Goal: Complete application form: Complete application form

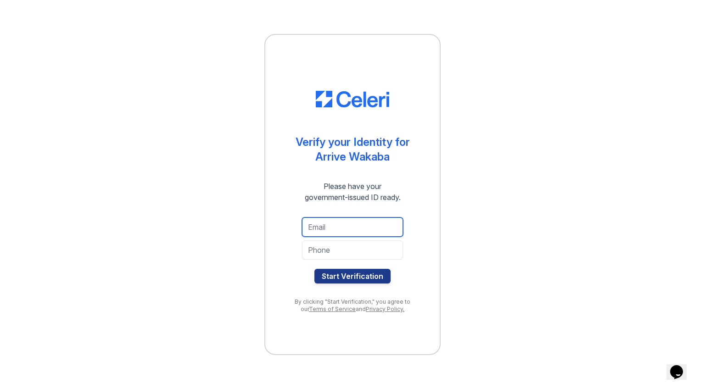
click at [340, 230] on input "email" at bounding box center [352, 227] width 101 height 19
type input "mqux@pratt.edu"
click at [342, 246] on input "tel" at bounding box center [352, 250] width 101 height 19
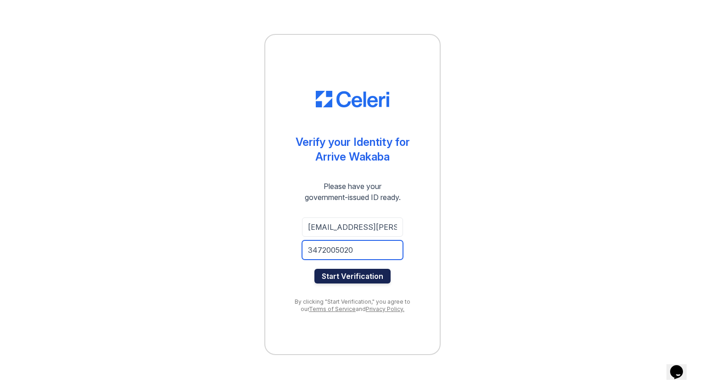
type input "3472005020"
click at [340, 270] on button "Start Verification" at bounding box center [353, 276] width 76 height 15
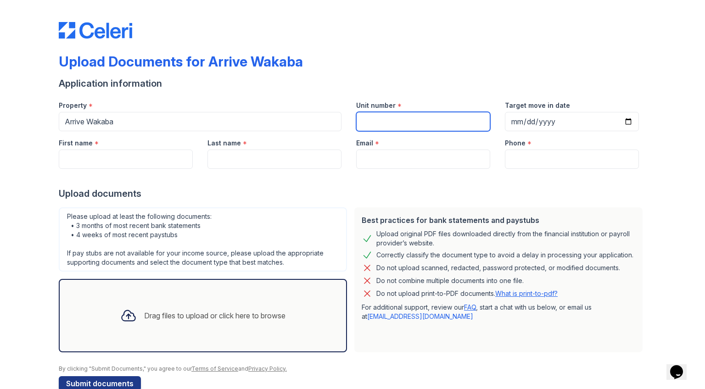
click at [420, 118] on input "Unit number" at bounding box center [423, 121] width 134 height 19
type input "366"
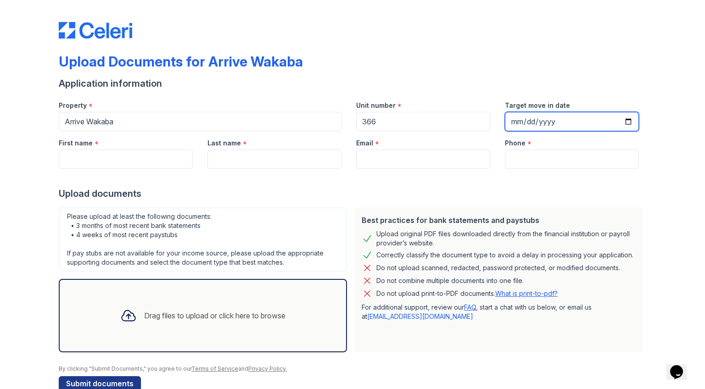
click at [516, 123] on input "Target move in date" at bounding box center [572, 121] width 134 height 19
type input "2023-10-31"
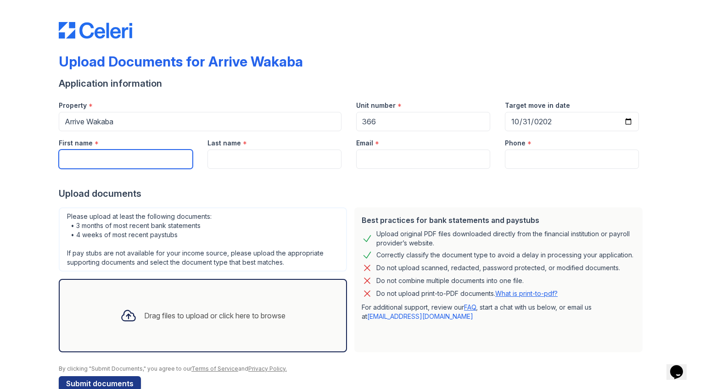
click at [133, 164] on input "First name" at bounding box center [126, 159] width 134 height 19
type input "Mingyue"
type input "Qu"
type input "myqudesign@gmail.com"
type input "3472005020"
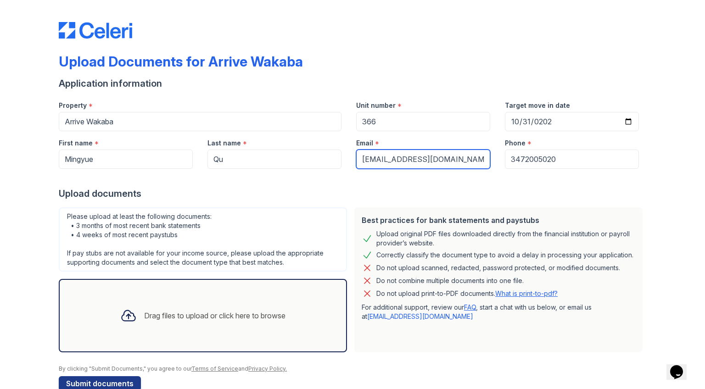
click at [444, 164] on input "myqudesign@gmail.com" at bounding box center [423, 159] width 134 height 19
type input "mqux@pratt.edu"
click at [209, 325] on div "Drag files to upload or click here to browse" at bounding box center [203, 315] width 180 height 31
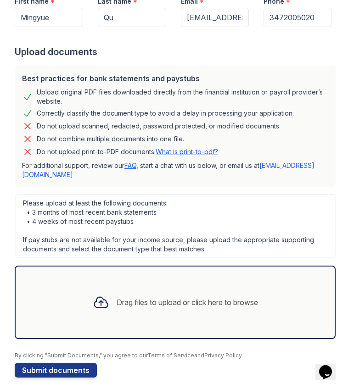
scroll to position [186, 0]
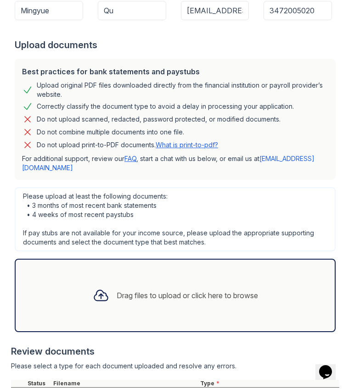
click at [206, 297] on div "Drag files to upload or click here to browse" at bounding box center [187, 295] width 141 height 11
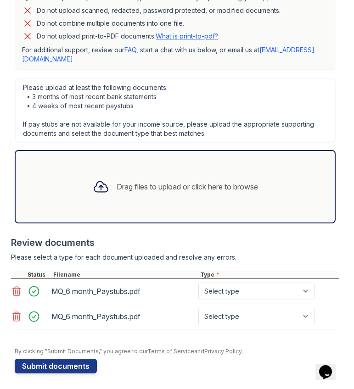
click at [16, 317] on icon at bounding box center [16, 316] width 11 height 11
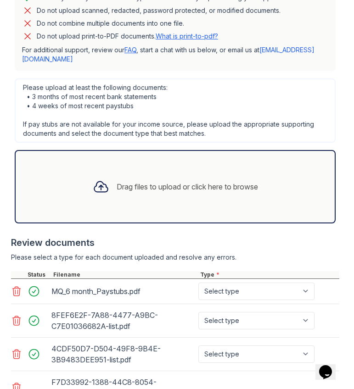
scroll to position [373, 0]
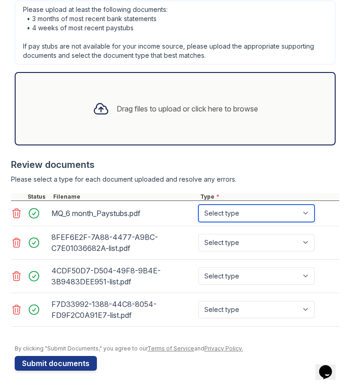
click at [267, 209] on select "Select type Paystub Bank Statement Offer Letter Tax Documents Benefit Award Let…" at bounding box center [256, 213] width 116 height 17
select select "paystub"
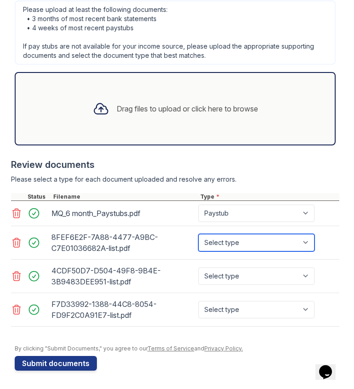
click at [264, 242] on select "Select type Paystub Bank Statement Offer Letter Tax Documents Benefit Award Let…" at bounding box center [256, 242] width 116 height 17
select select "bank_statement"
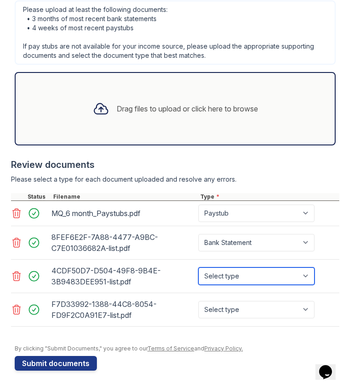
click at [252, 270] on select "Select type Paystub Bank Statement Offer Letter Tax Documents Benefit Award Let…" at bounding box center [256, 276] width 116 height 17
select select "bank_statement"
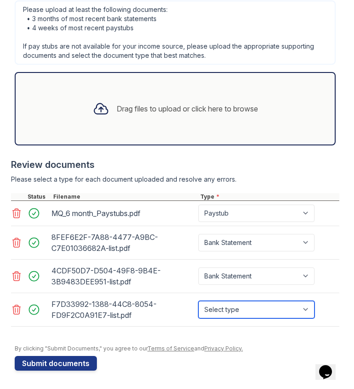
click at [246, 313] on select "Select type Paystub Bank Statement Offer Letter Tax Documents Benefit Award Let…" at bounding box center [256, 309] width 116 height 17
select select "bank_statement"
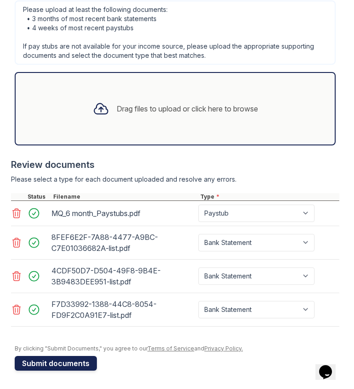
click at [60, 365] on button "Submit documents" at bounding box center [56, 363] width 82 height 15
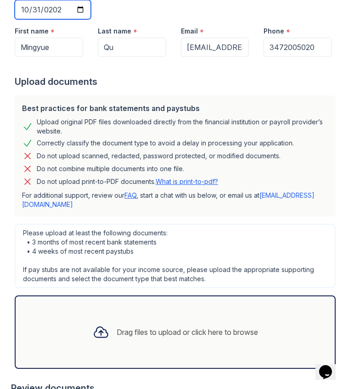
click at [66, 9] on input "2023-10-31" at bounding box center [53, 9] width 76 height 19
click at [59, 9] on input "2023-10-31" at bounding box center [53, 9] width 76 height 19
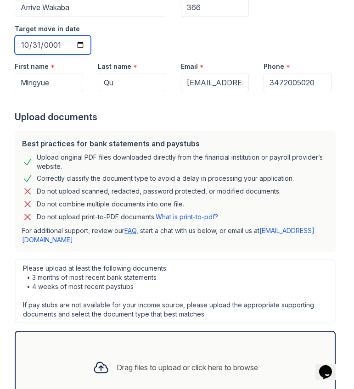
type input "0010-10-31"
type input "2025-10-31"
click at [164, 59] on div "Last name * Qu" at bounding box center [131, 74] width 83 height 38
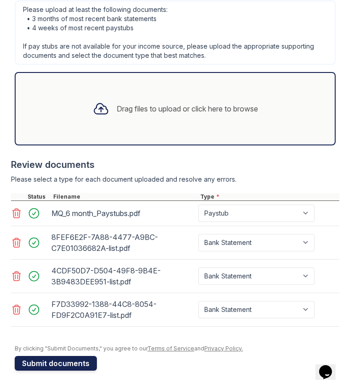
click at [50, 364] on button "Submit documents" at bounding box center [56, 363] width 82 height 15
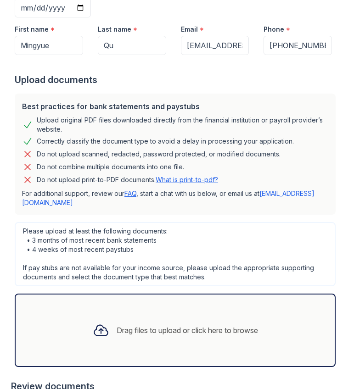
scroll to position [382, 0]
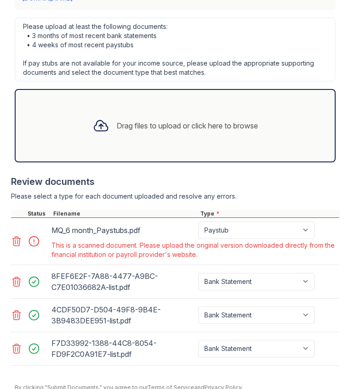
click at [16, 242] on icon at bounding box center [16, 241] width 11 height 11
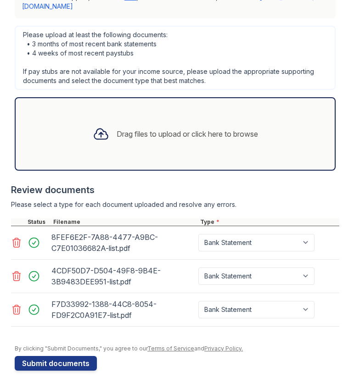
scroll to position [339, 0]
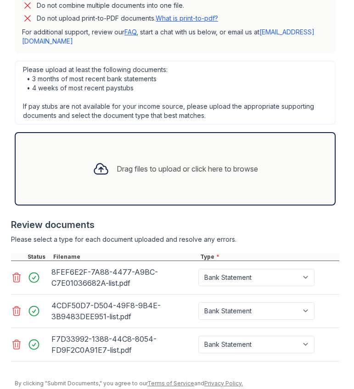
click at [172, 161] on div "Drag files to upload or click here to browse" at bounding box center [175, 168] width 180 height 31
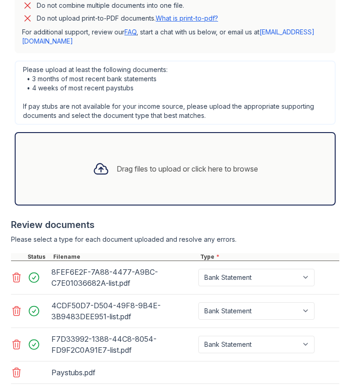
scroll to position [396, 0]
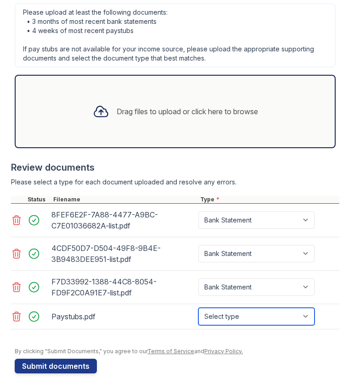
click at [262, 314] on select "Select type Paystub Bank Statement Offer Letter Tax Documents Benefit Award Let…" at bounding box center [256, 316] width 116 height 17
select select "paystub"
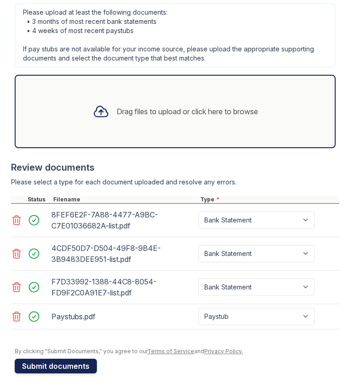
click at [60, 371] on button "Submit documents" at bounding box center [56, 366] width 82 height 15
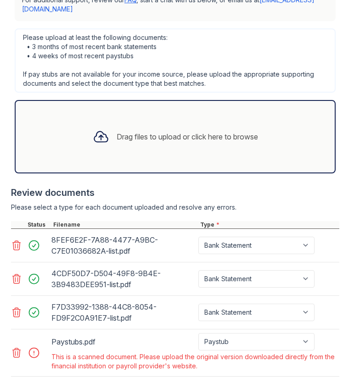
scroll to position [421, 0]
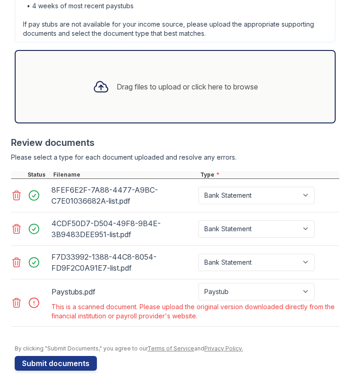
click at [15, 304] on icon at bounding box center [17, 302] width 8 height 9
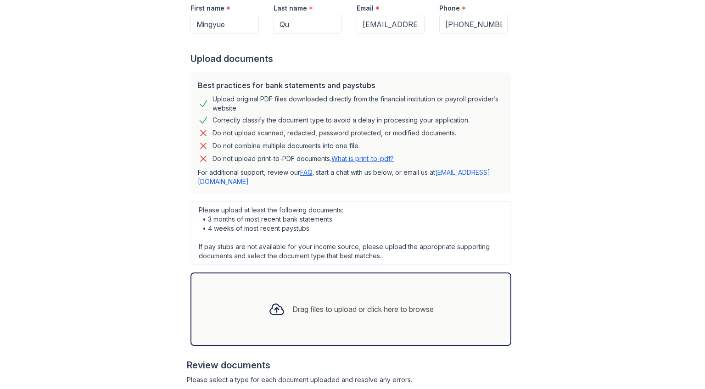
scroll to position [374, 0]
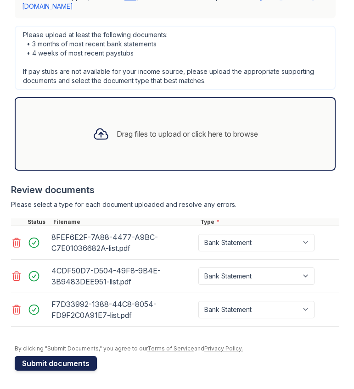
click at [72, 365] on button "Submit documents" at bounding box center [56, 363] width 82 height 15
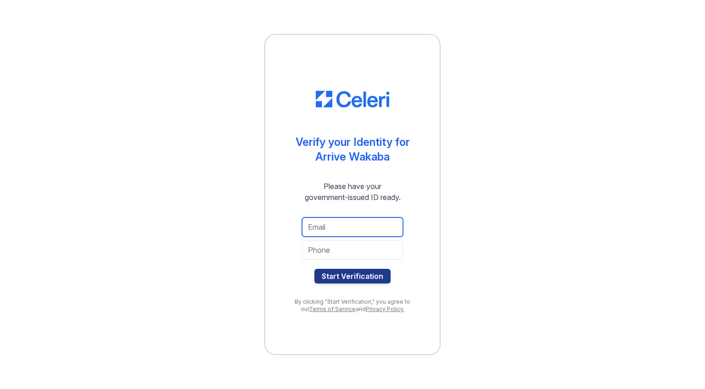
click at [359, 232] on input "email" at bounding box center [352, 227] width 101 height 19
type input "mqux@pratt.edu"
click at [348, 249] on input "tel" at bounding box center [352, 250] width 101 height 19
type input "3472005020"
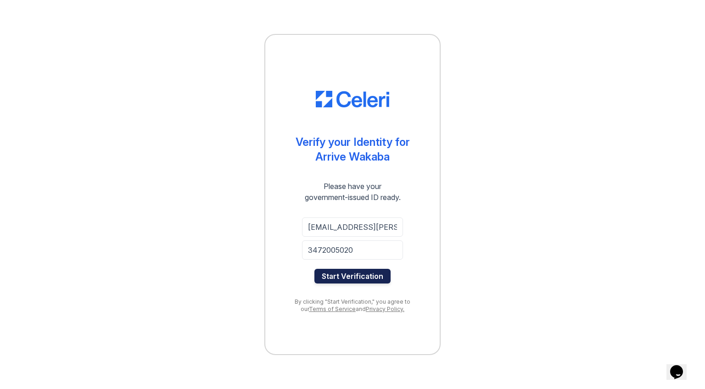
click at [344, 273] on button "Start Verification" at bounding box center [353, 276] width 76 height 15
